Goal: Task Accomplishment & Management: Use online tool/utility

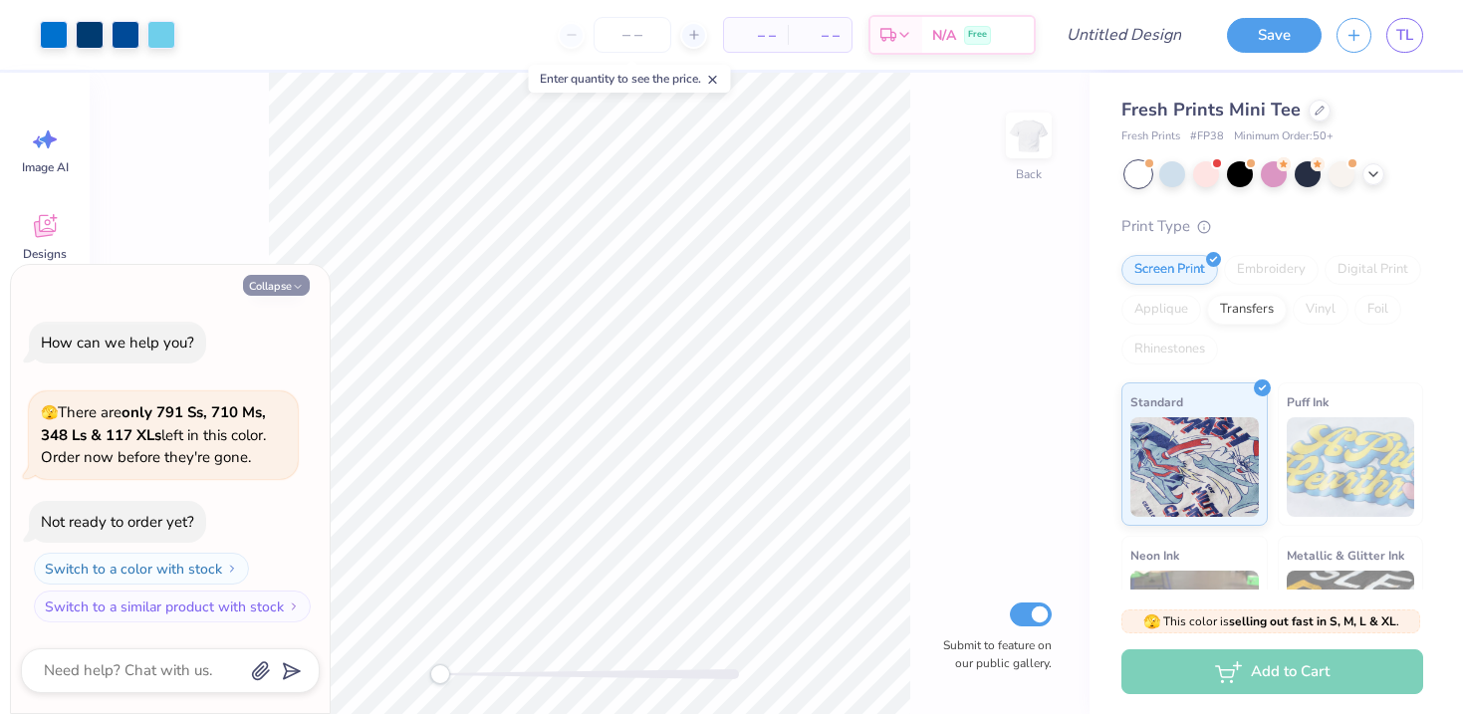
click at [288, 283] on button "Collapse" at bounding box center [276, 285] width 67 height 21
type textarea "x"
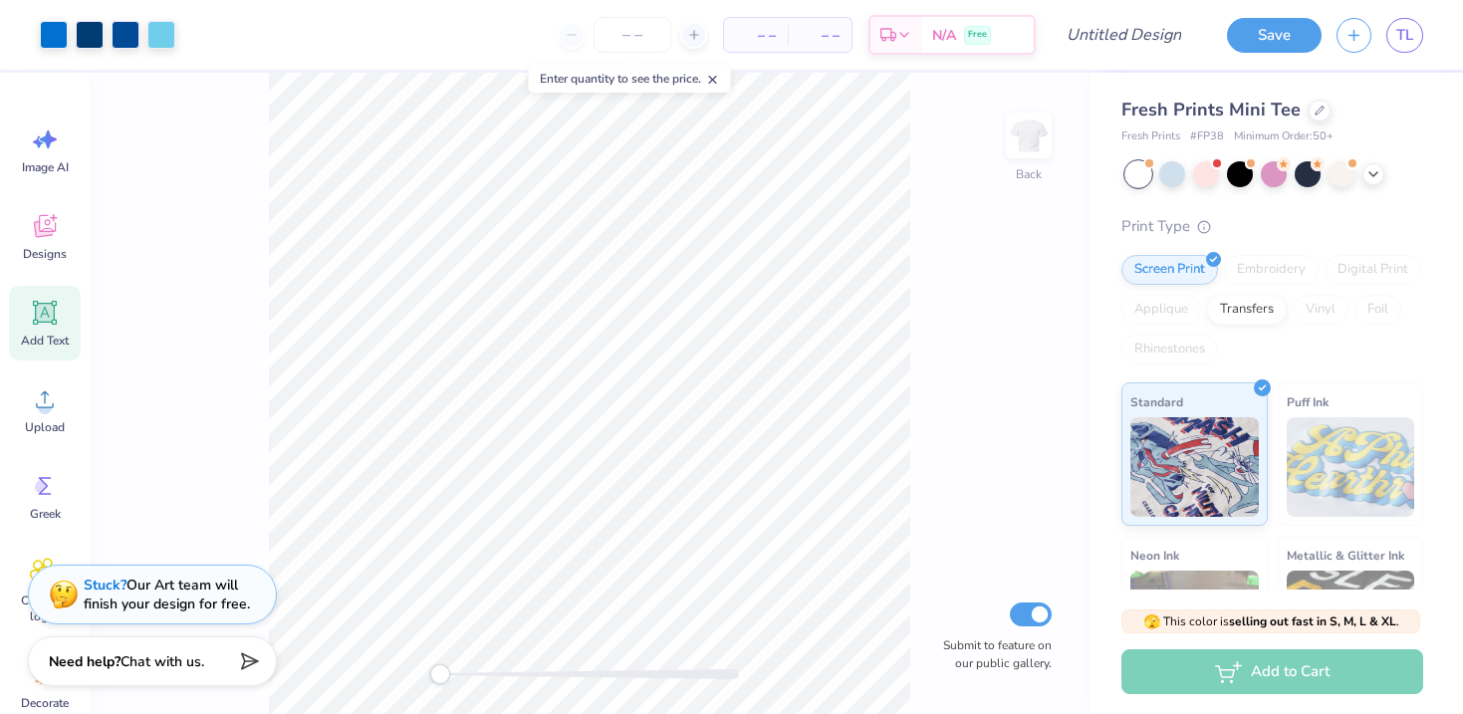
click at [61, 295] on div "Add Text" at bounding box center [45, 323] width 72 height 75
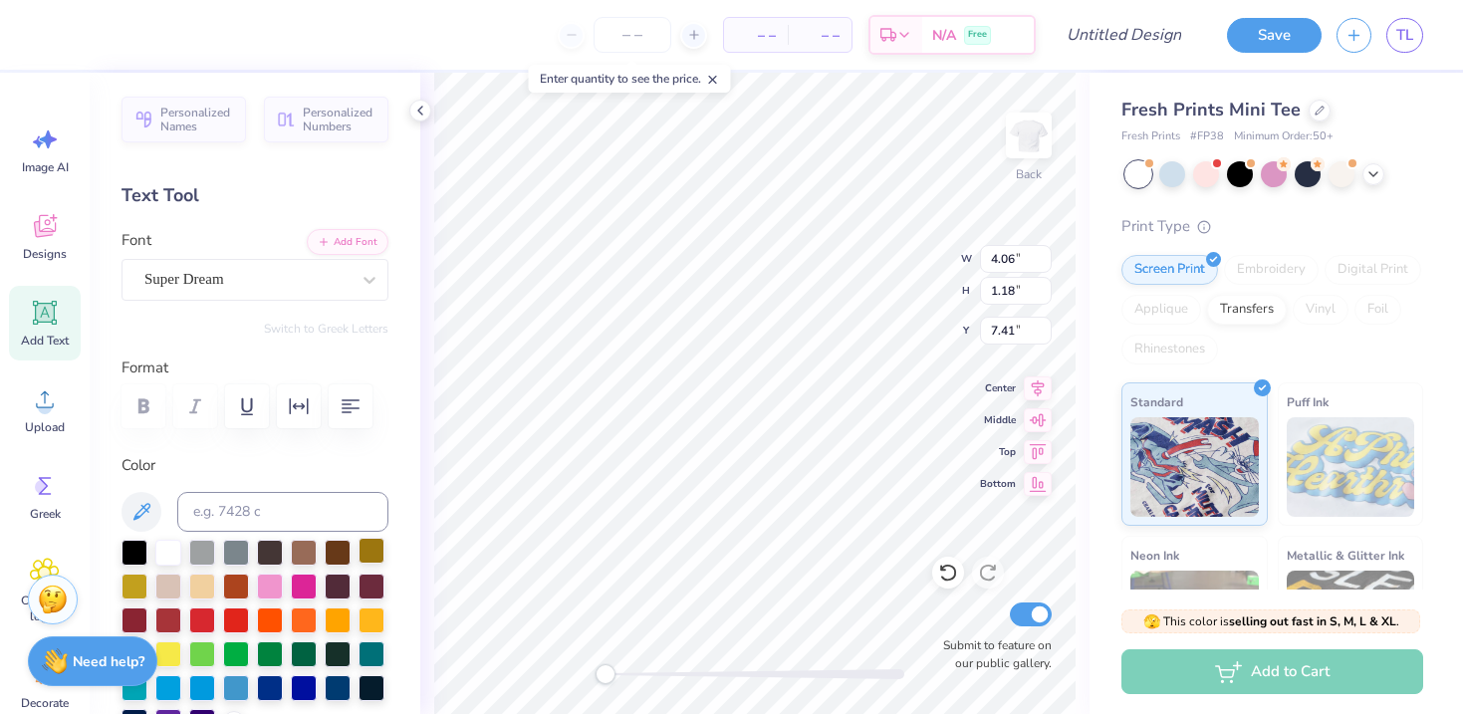
type textarea "sexy pucks"
type textarea "SEXY PUCKS"
type input "6.00"
type input "7.10"
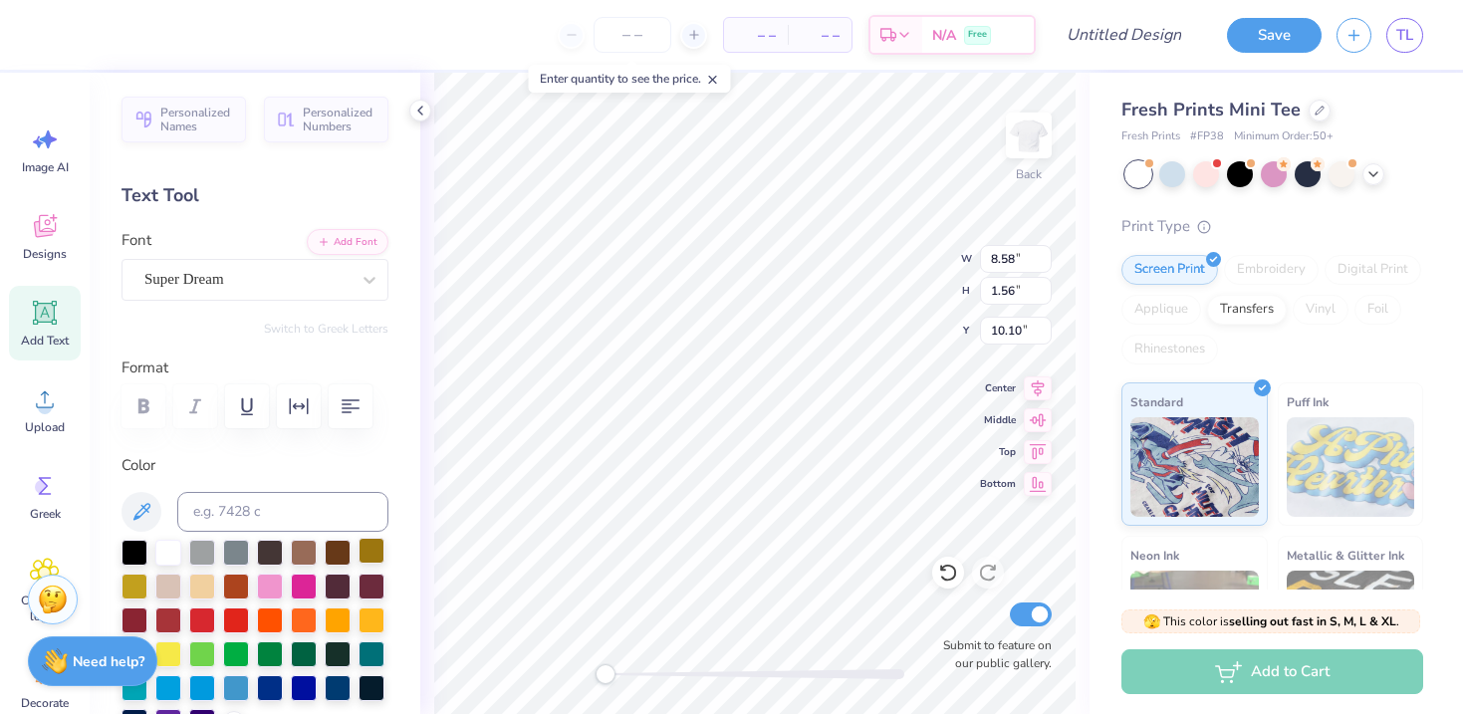
type input "2.65"
click at [264, 583] on div at bounding box center [270, 585] width 26 height 26
type input "5.84"
type input "0.75"
type input "9.22"
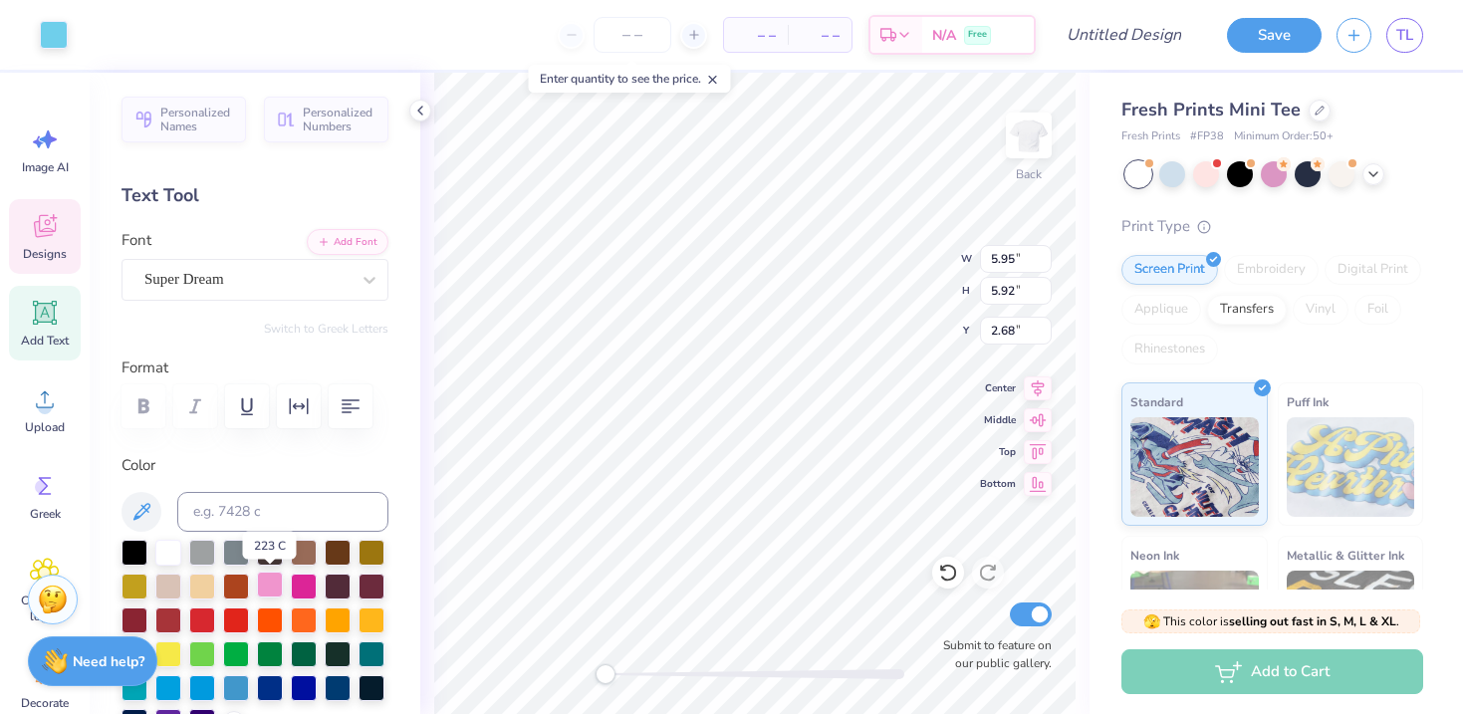
click at [267, 576] on div at bounding box center [270, 585] width 26 height 26
type input "5.99"
type input "6.00"
type input "2.65"
type input "5.95"
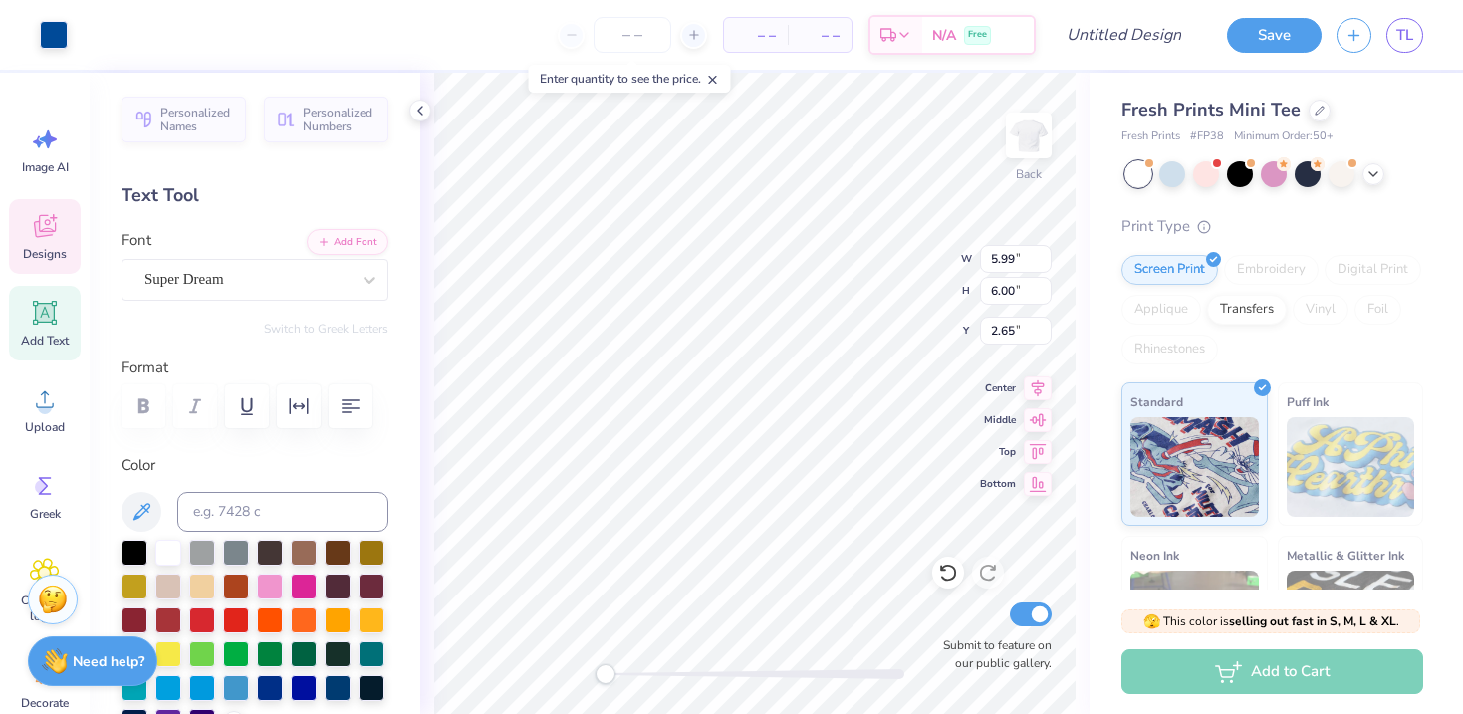
type input "5.92"
type input "2.68"
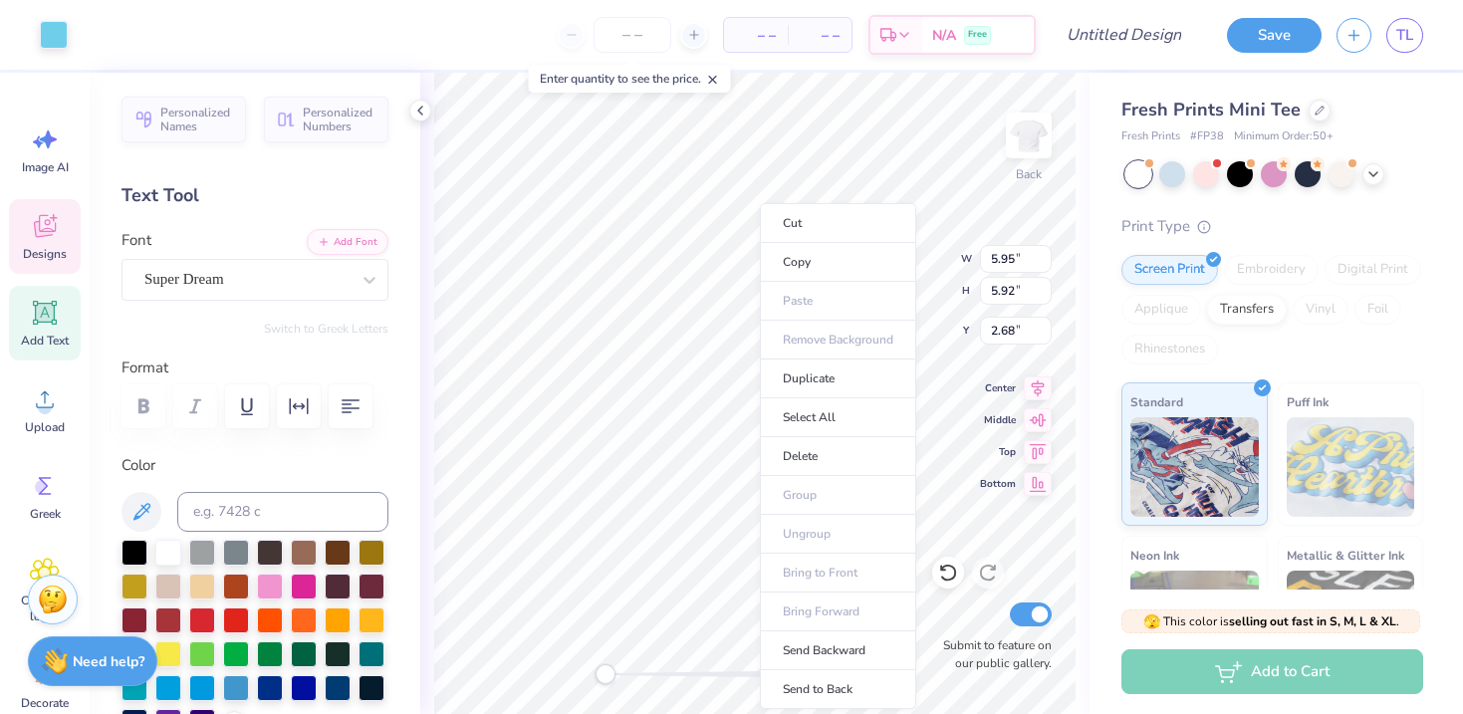
click at [760, 349] on ul "Cut Copy Paste Remove Background Duplicate Select All Delete Group Ungroup Brin…" at bounding box center [838, 456] width 156 height 506
type input "5.97"
type input "5.99"
type input "2.66"
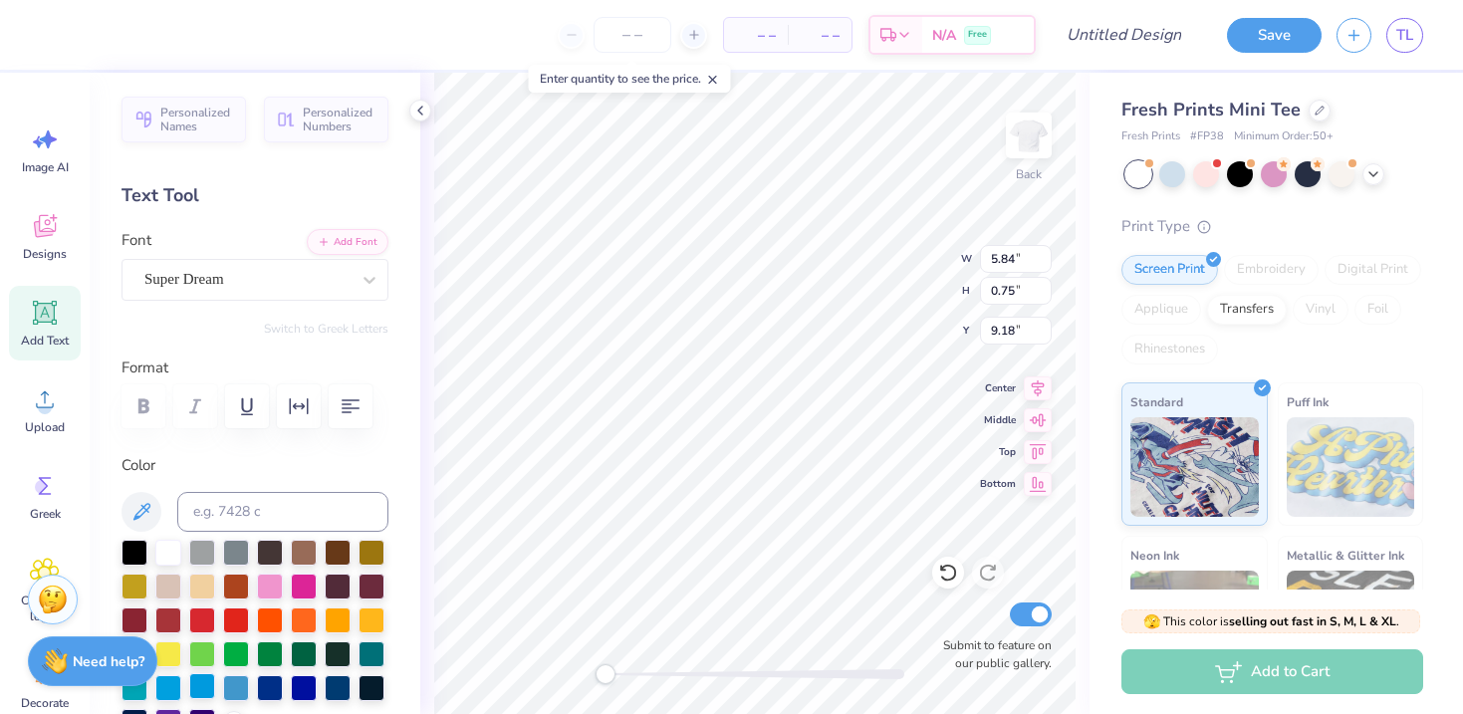
click at [207, 686] on div at bounding box center [202, 686] width 26 height 26
click at [277, 273] on div "Super Dream" at bounding box center [246, 279] width 209 height 31
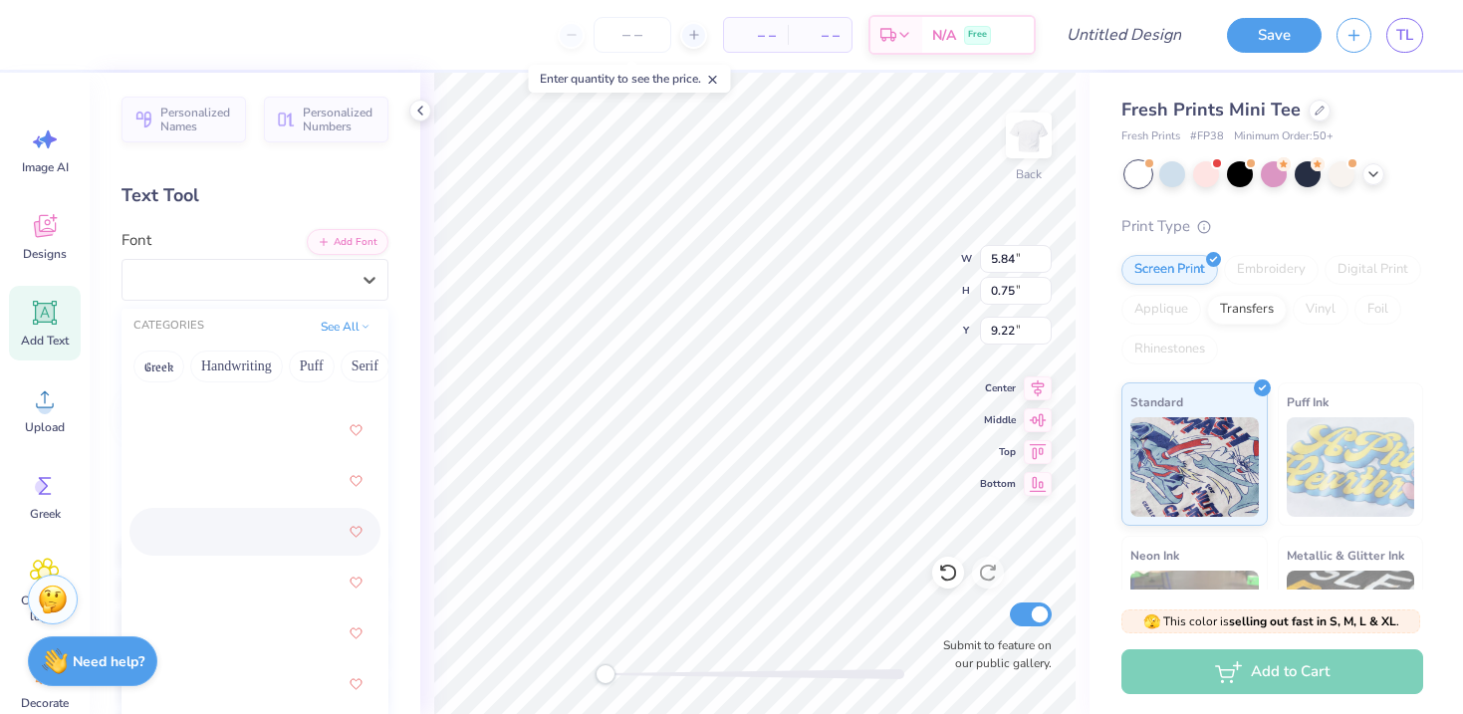
scroll to position [0, 0]
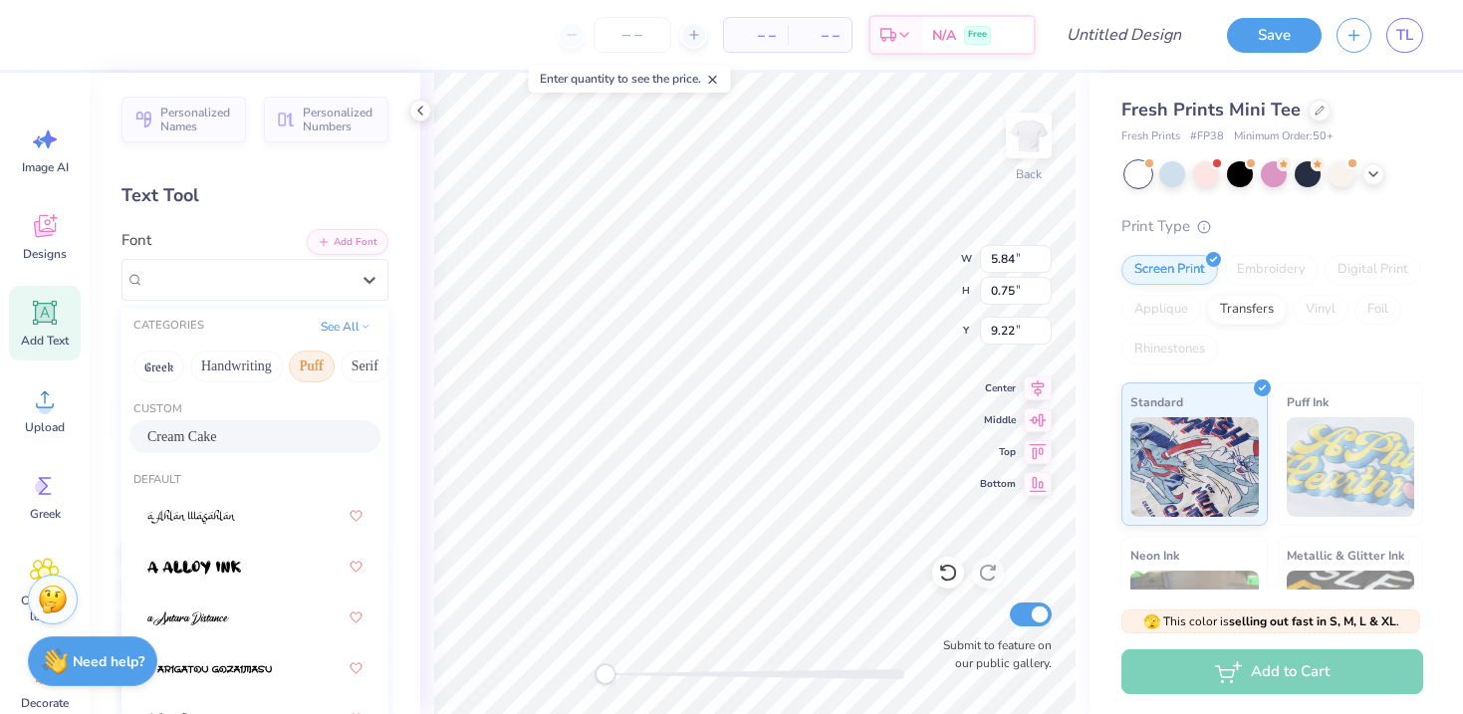
click at [297, 370] on button "Puff" at bounding box center [312, 367] width 46 height 32
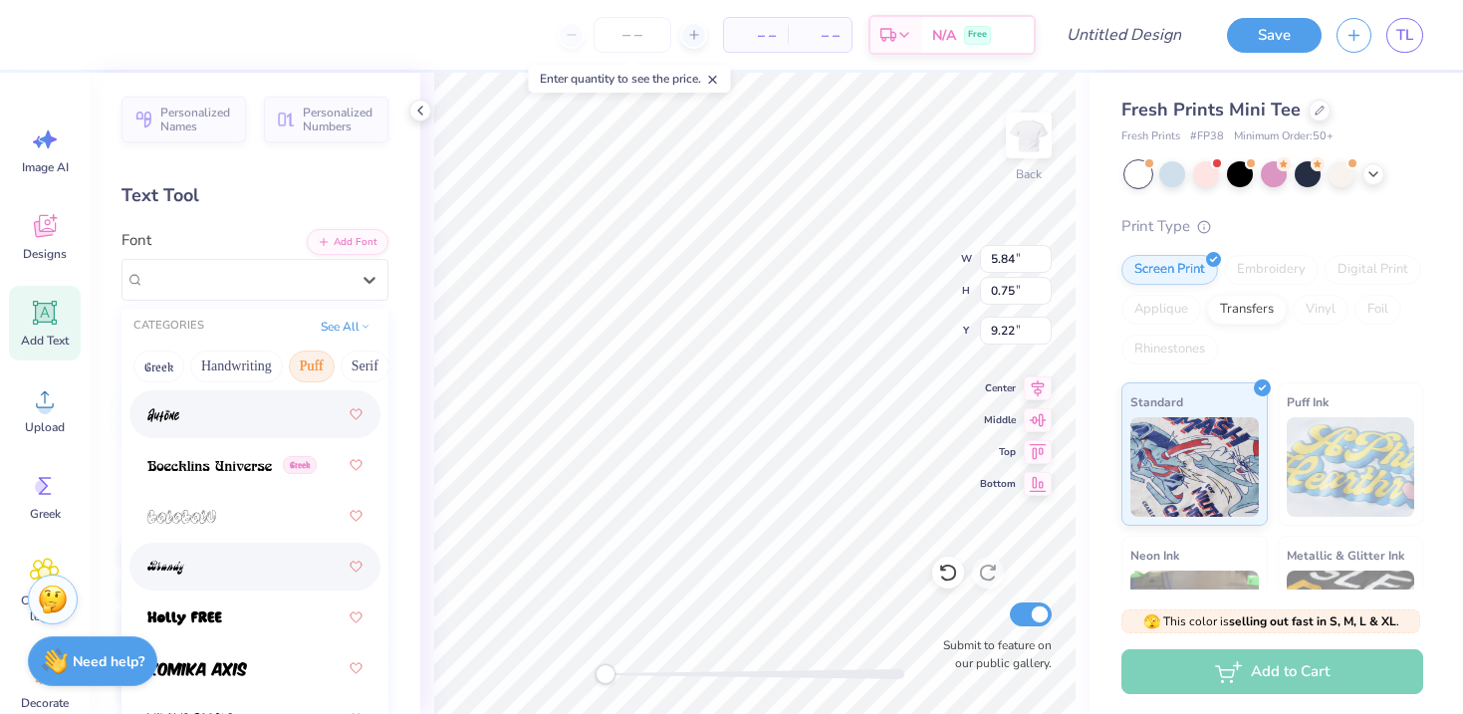
scroll to position [165, 0]
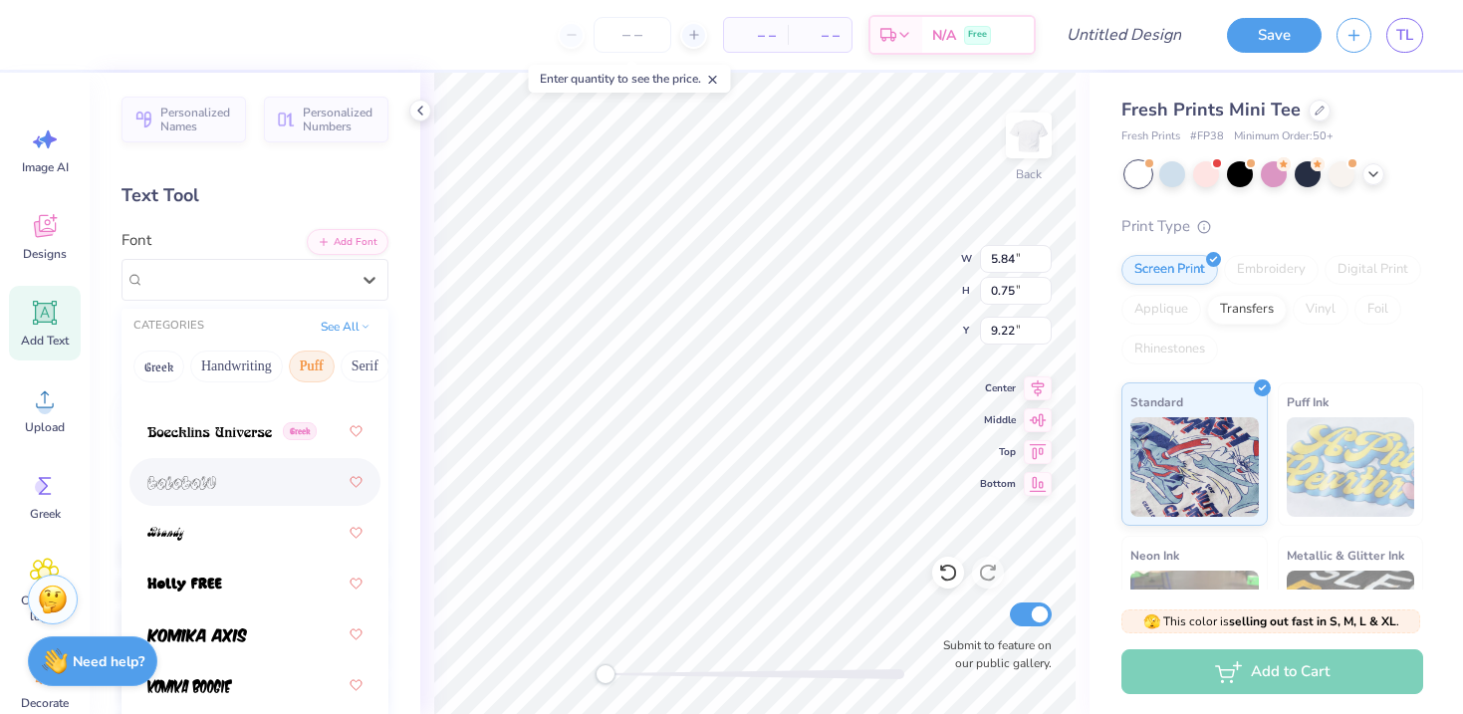
click at [214, 465] on div at bounding box center [254, 482] width 215 height 36
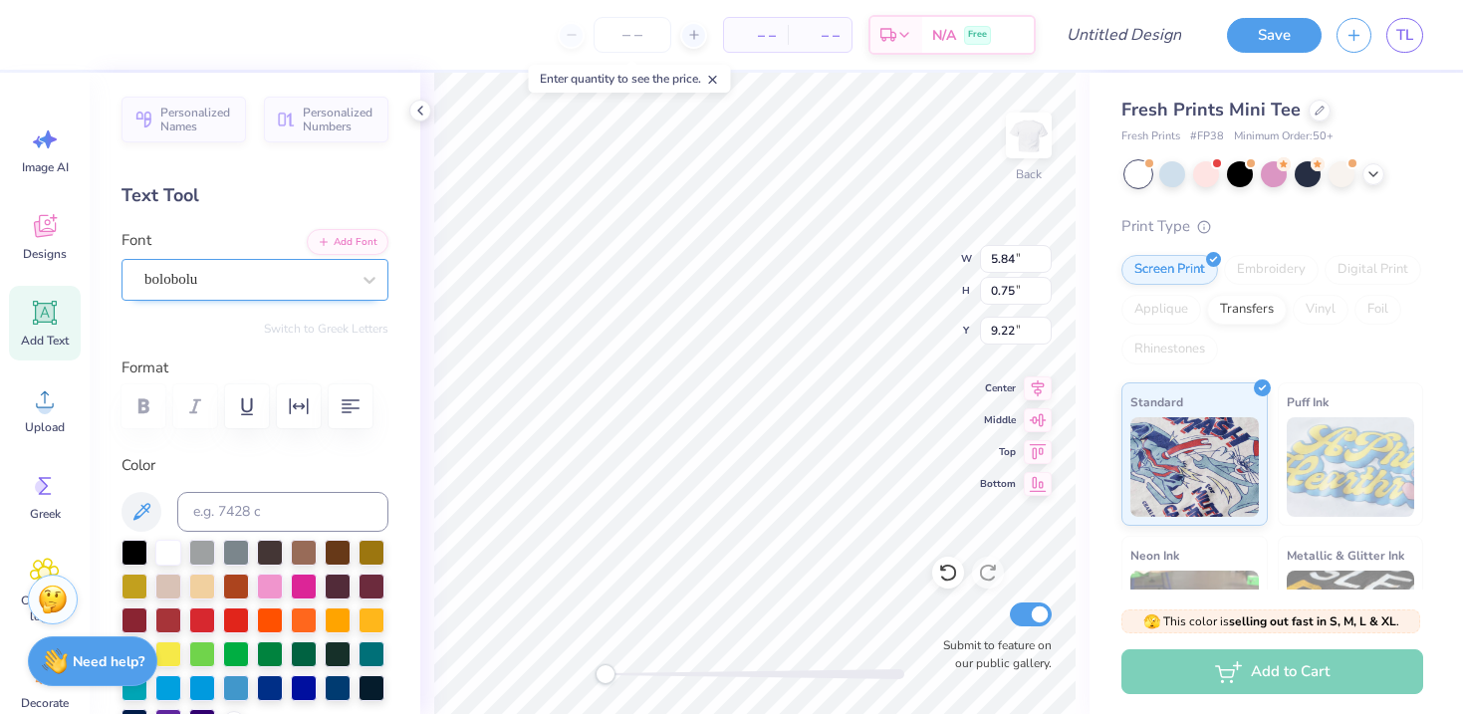
click at [348, 273] on div "bolobolu" at bounding box center [246, 279] width 209 height 31
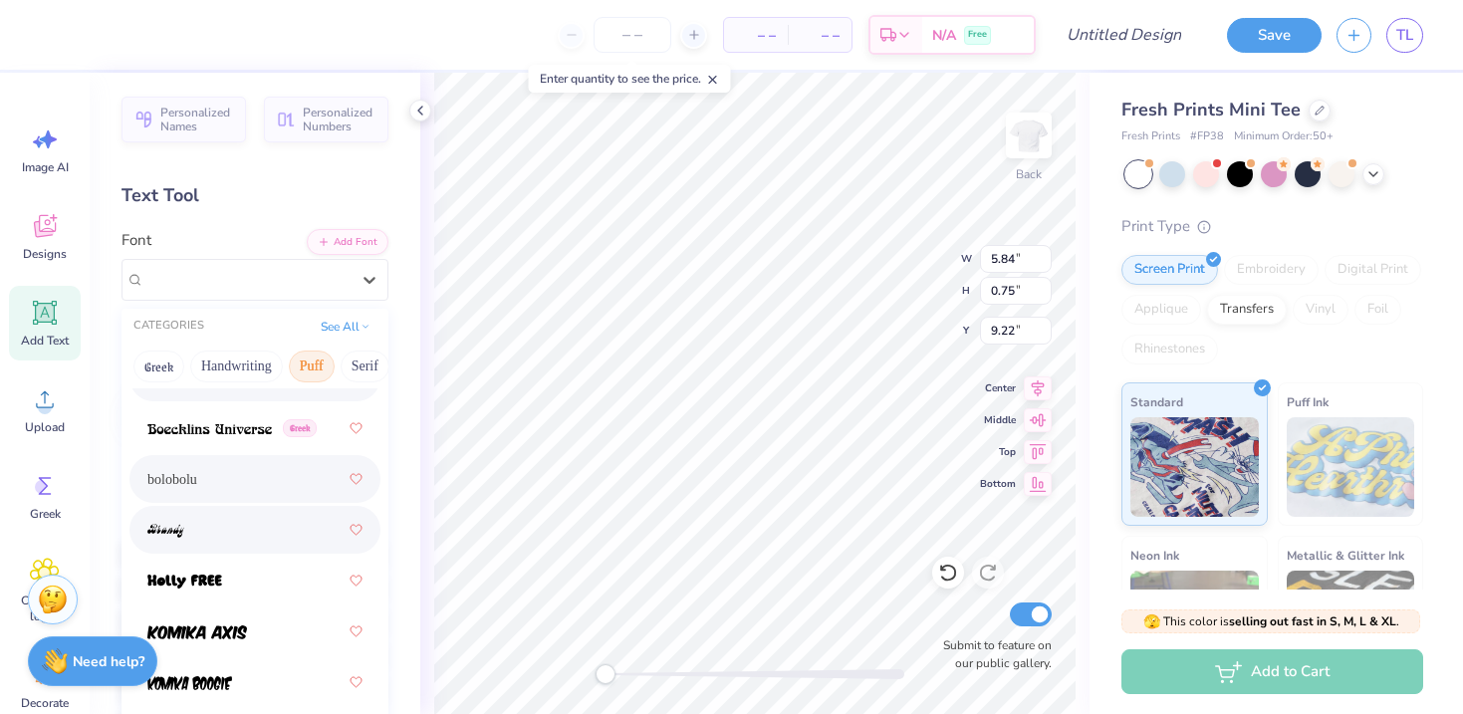
scroll to position [210, 0]
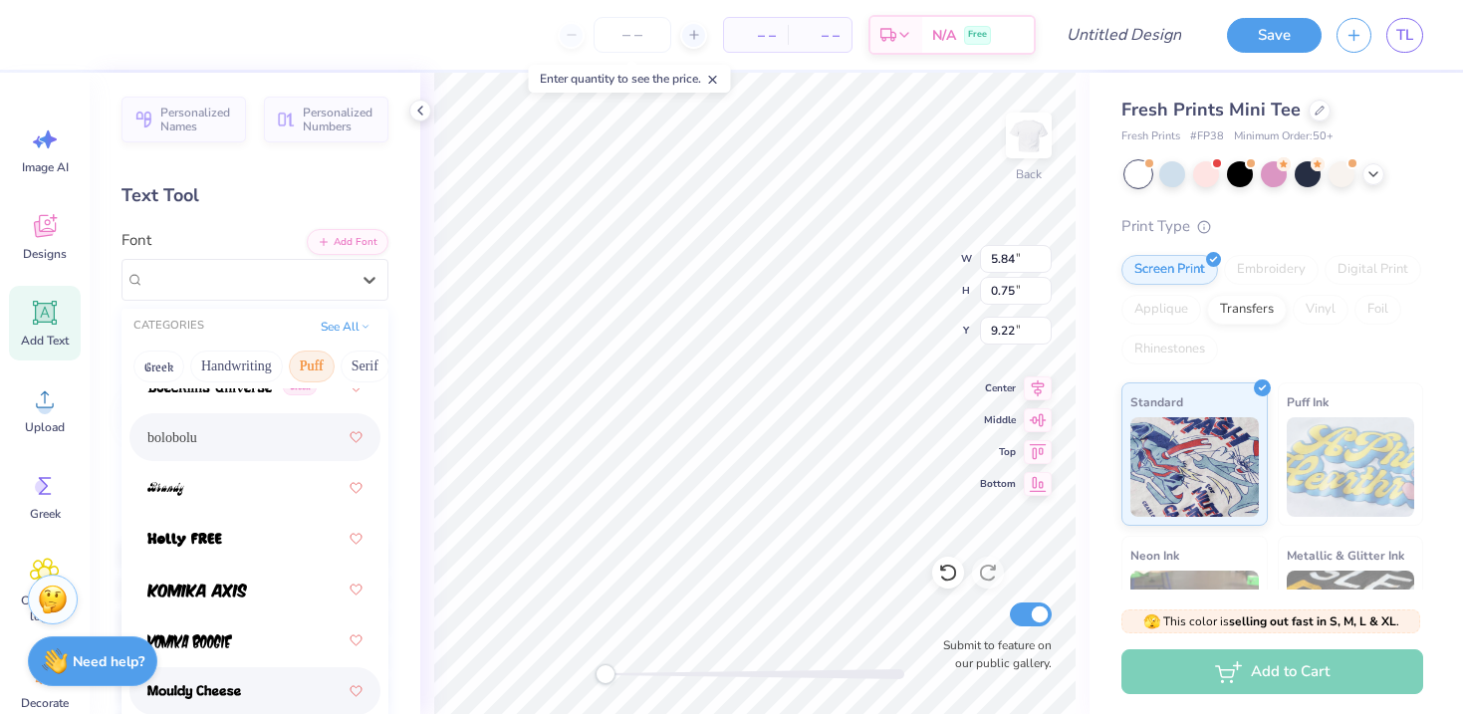
click at [233, 688] on img at bounding box center [194, 692] width 94 height 14
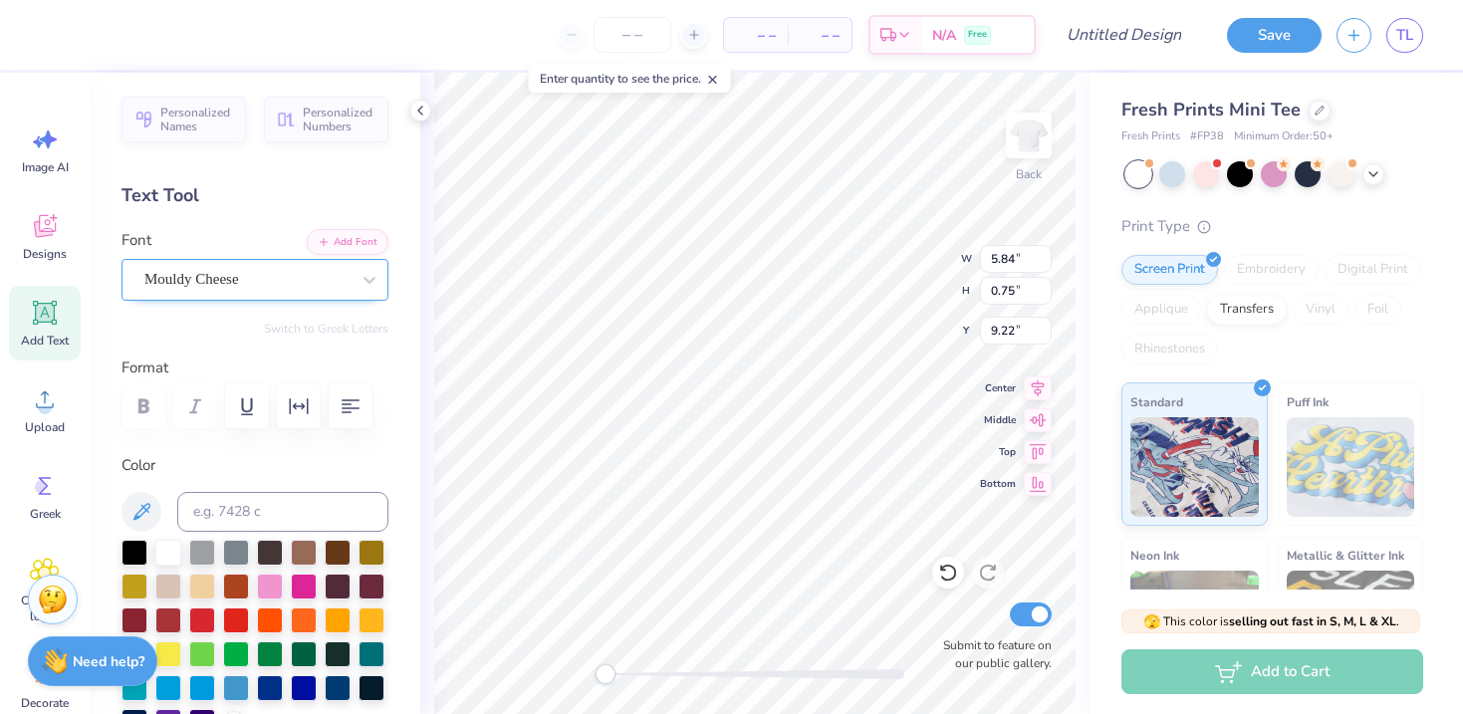
click at [351, 286] on div "Mouldy Cheese" at bounding box center [246, 279] width 209 height 31
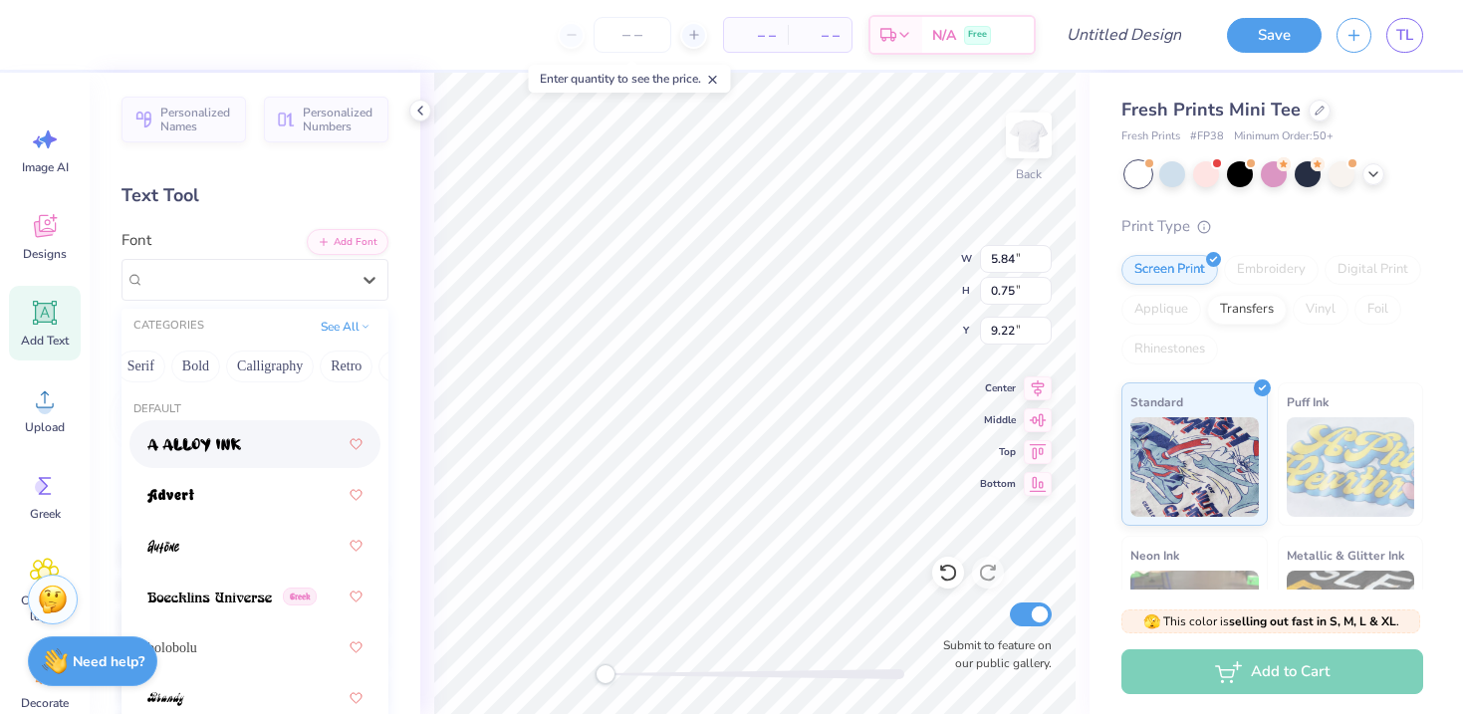
scroll to position [0, 259]
click at [153, 364] on button "Bold" at bounding box center [160, 367] width 49 height 32
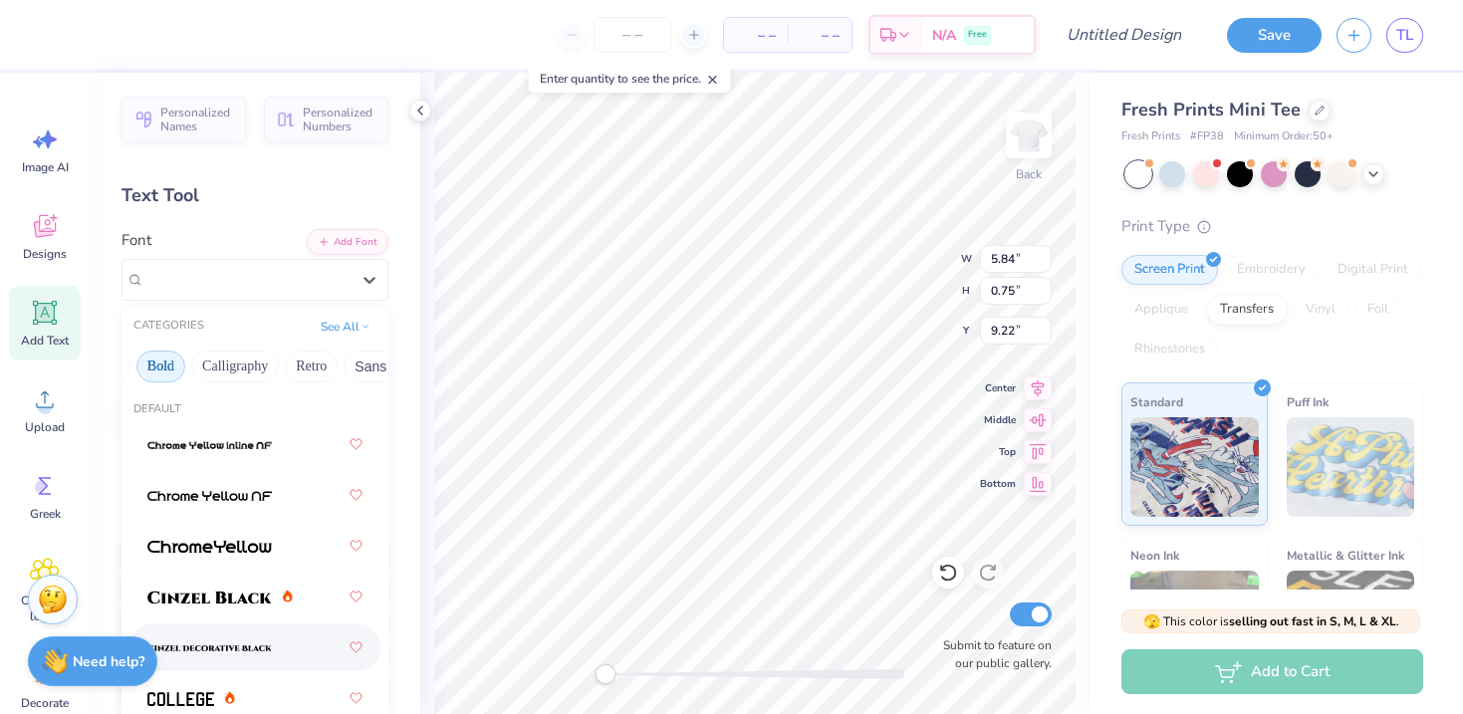
scroll to position [4, 0]
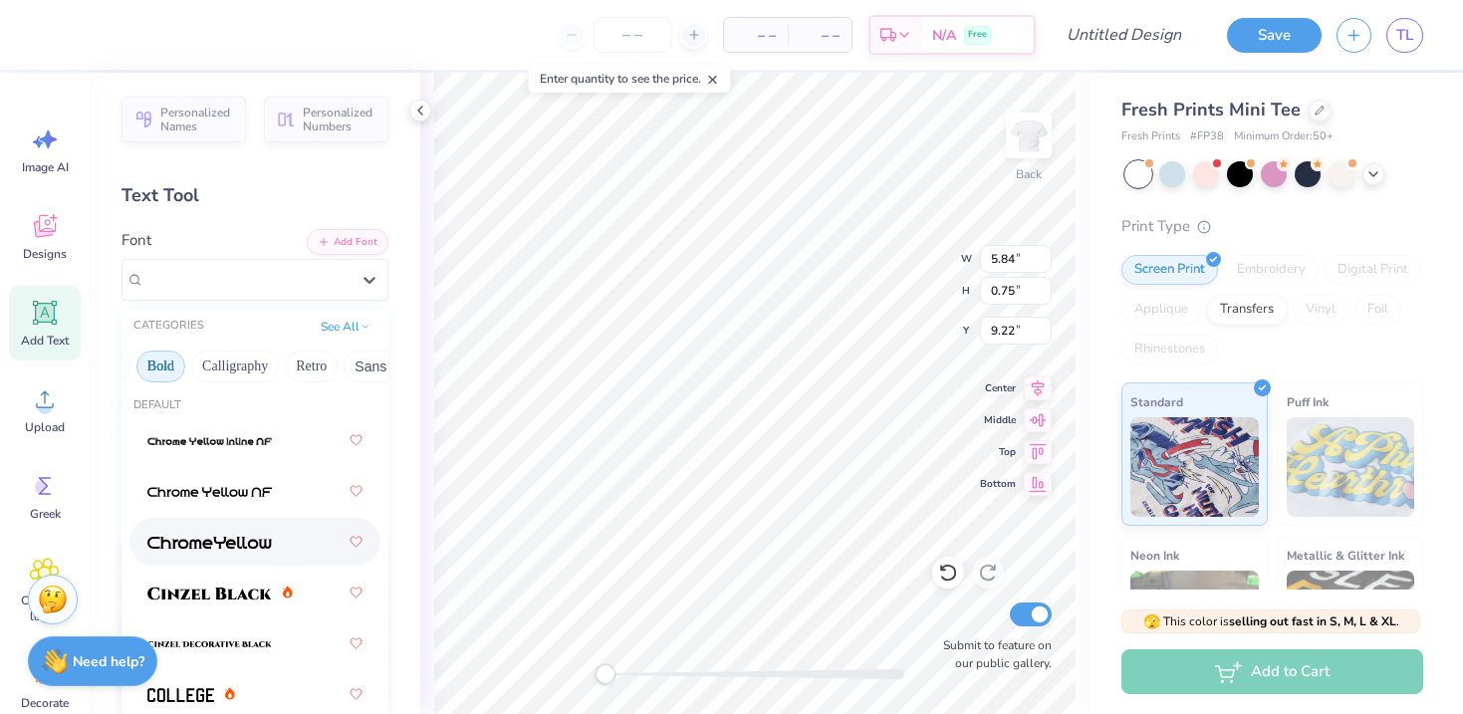
click at [240, 557] on div at bounding box center [254, 542] width 215 height 36
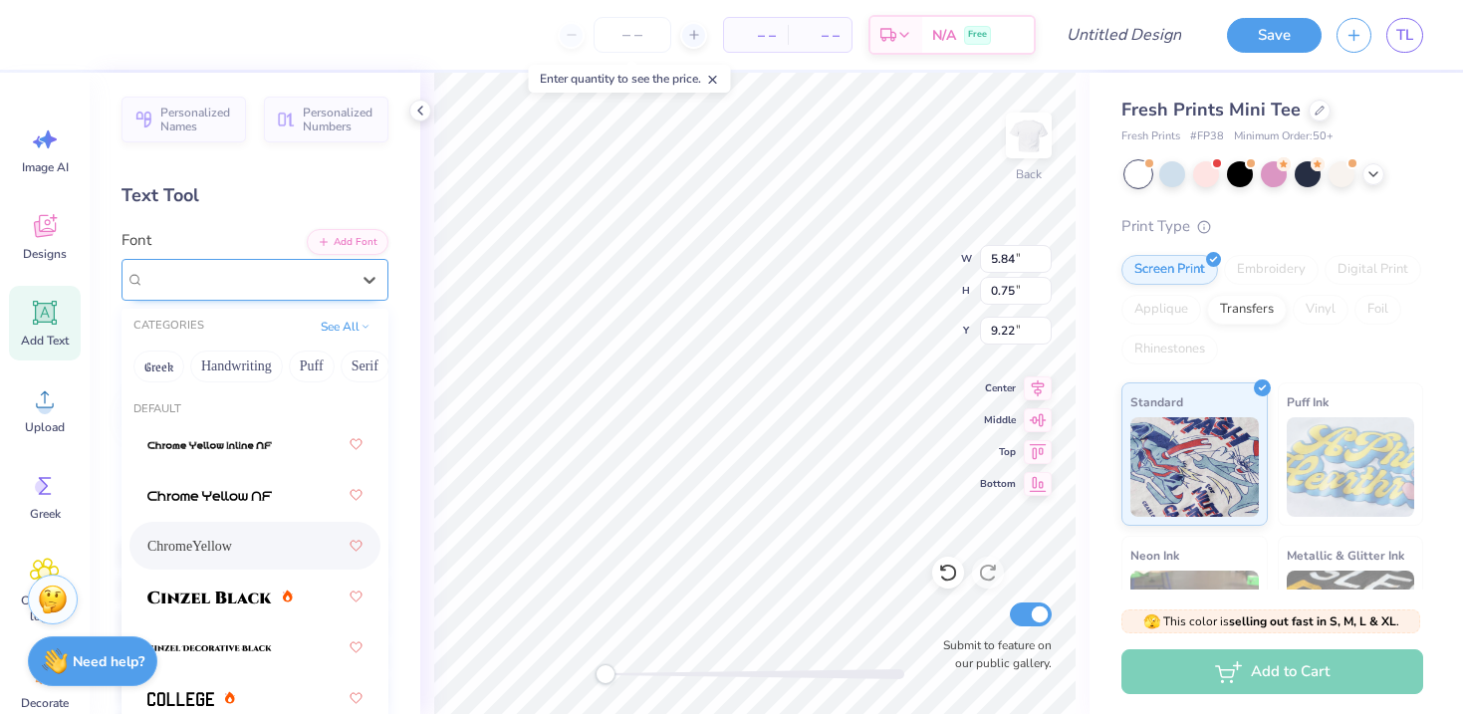
click at [232, 290] on div "ChromeYellow" at bounding box center [246, 279] width 209 height 31
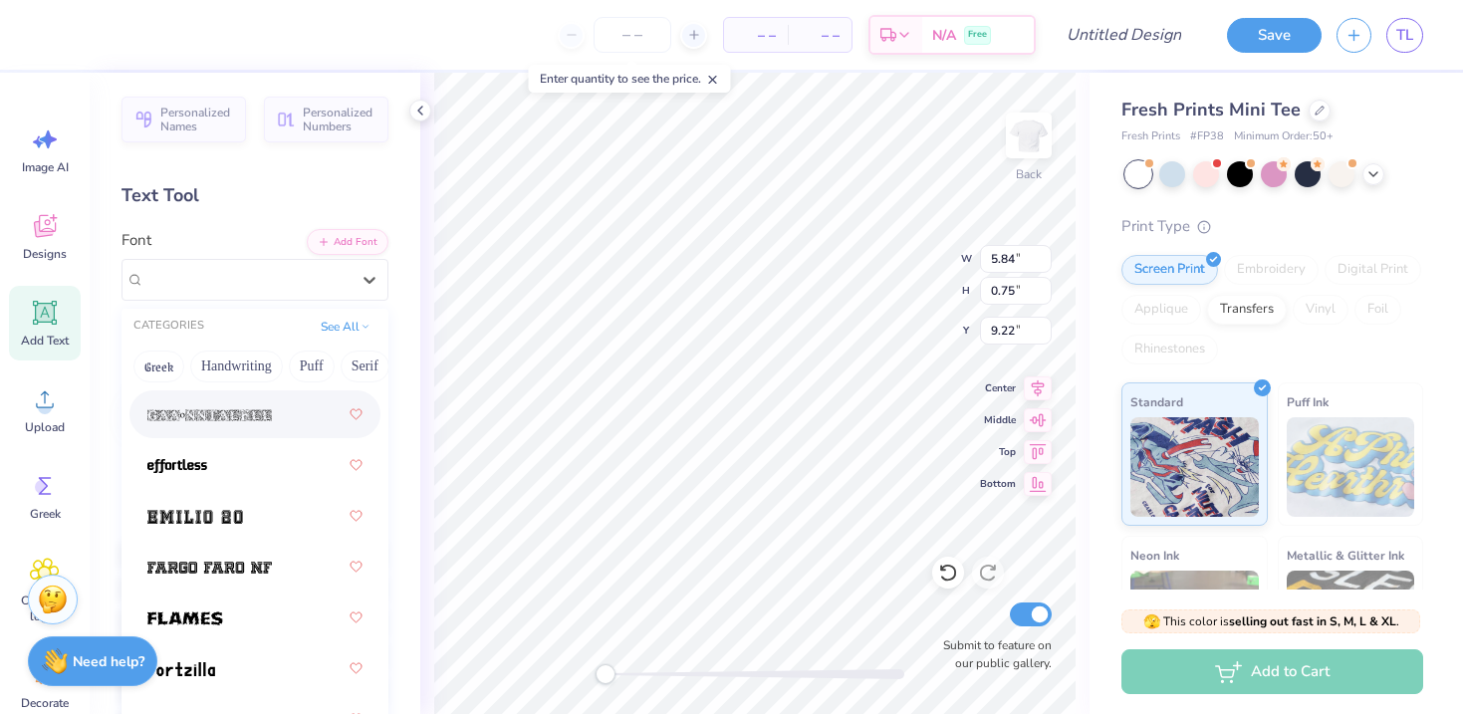
scroll to position [693, 0]
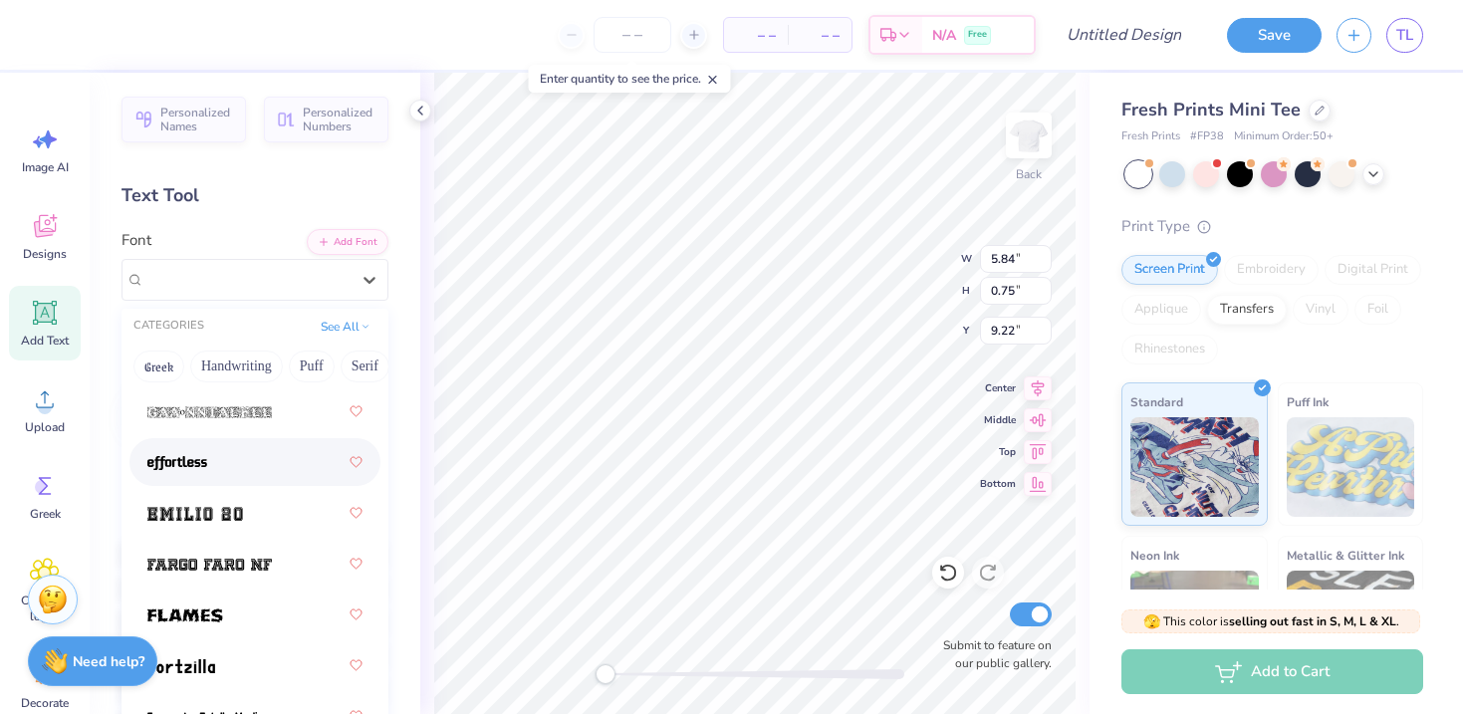
click at [230, 458] on div at bounding box center [254, 462] width 215 height 36
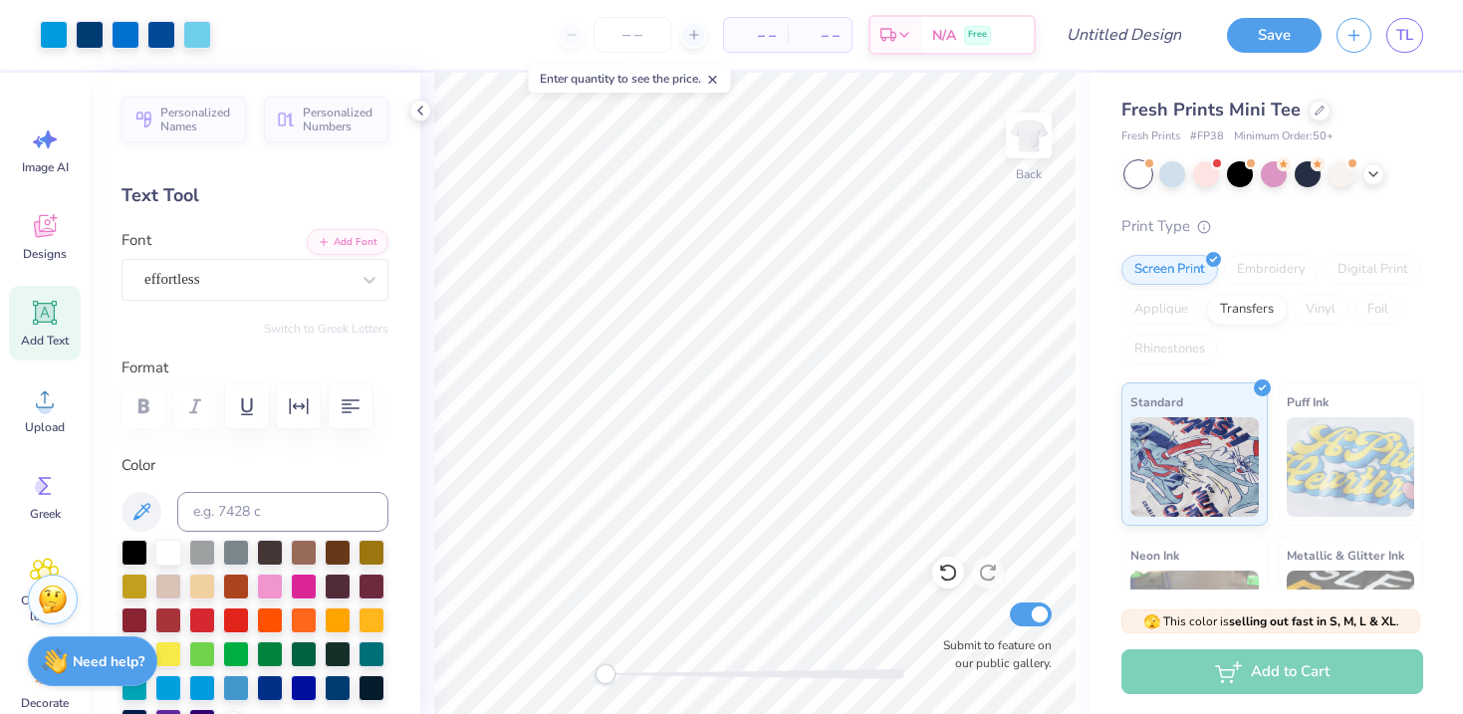
click at [1103, 662] on div "🫣 This color is selling out fast in S, M, L & XL . 🫣 There are only 791 Ss, 710…" at bounding box center [1277, 652] width 374 height 125
